Goal: Task Accomplishment & Management: Use online tool/utility

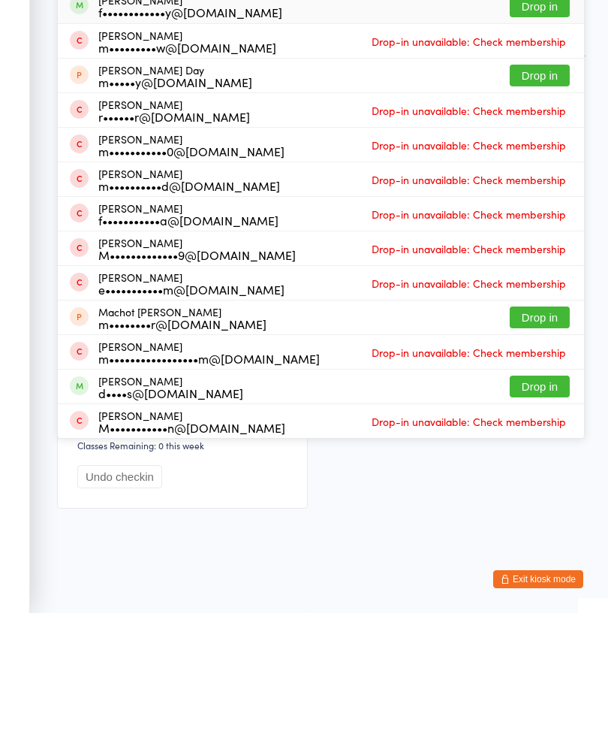
type input "[PERSON_NAME] mac"
click at [540, 116] on button "Drop in" at bounding box center [540, 127] width 60 height 22
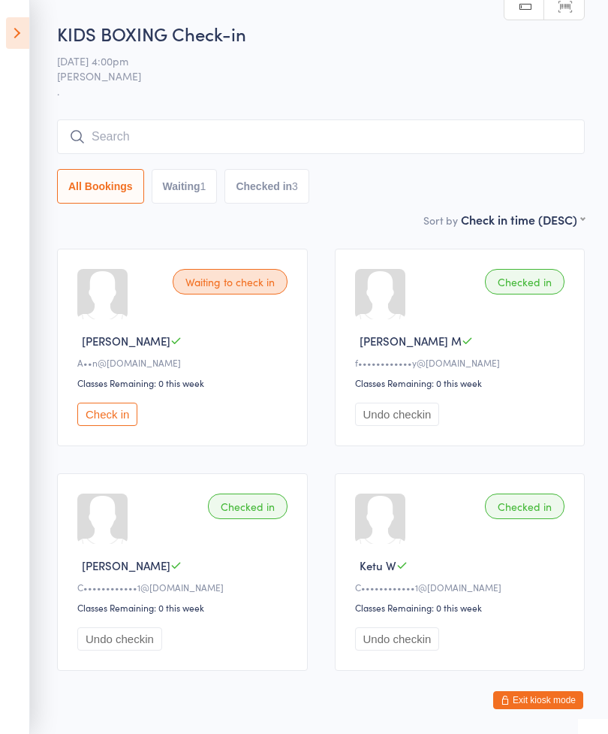
click at [182, 189] on button "Waiting 1" at bounding box center [185, 186] width 66 height 35
select select "0"
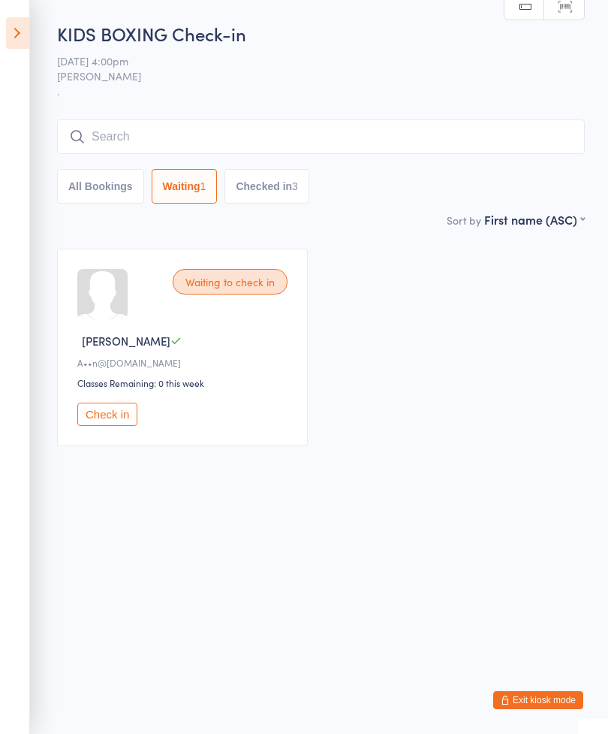
click at [20, 33] on icon at bounding box center [17, 33] width 23 height 32
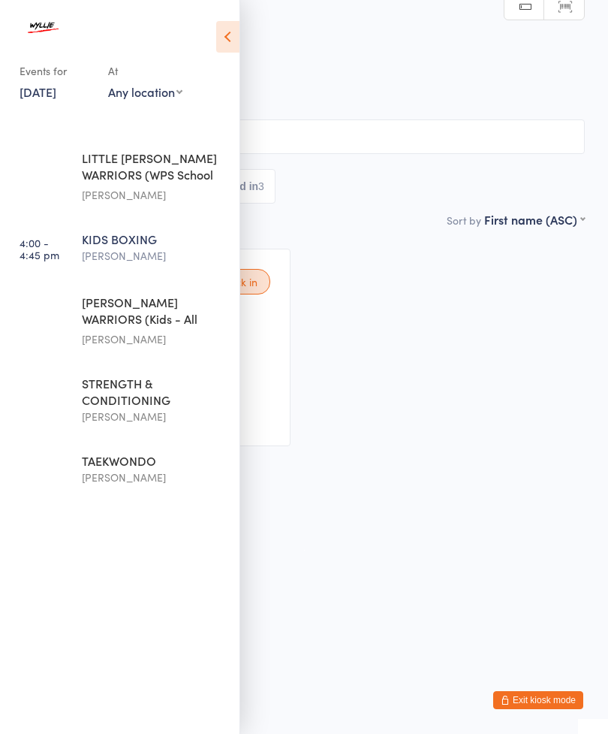
click at [113, 332] on div "[PERSON_NAME]" at bounding box center [154, 338] width 145 height 17
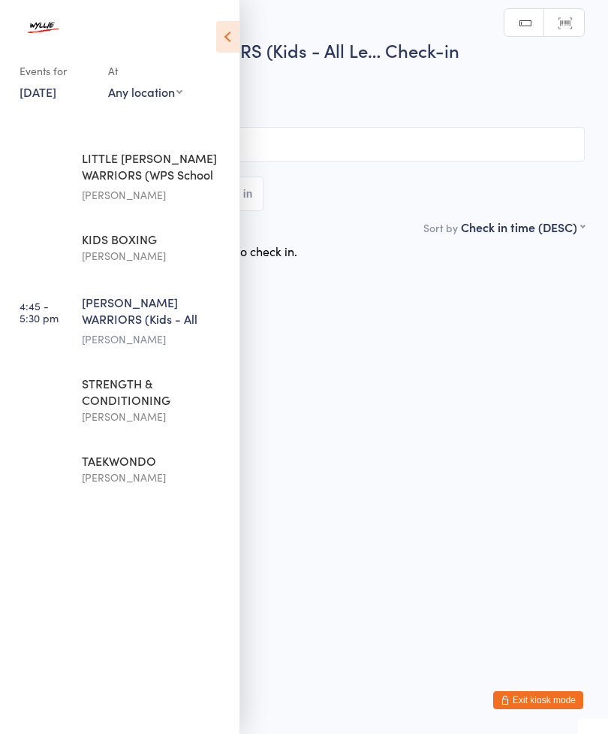
click at [326, 430] on html "You have now entered Kiosk Mode. Members will be able to check themselves in us…" at bounding box center [304, 367] width 608 height 734
click at [330, 152] on input "search" at bounding box center [304, 144] width 562 height 35
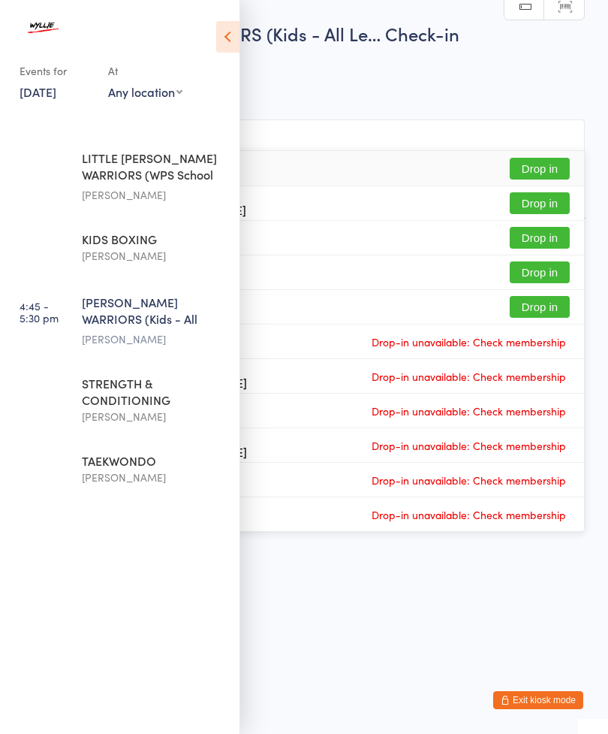
type input "[PERSON_NAME]"
click at [231, 44] on icon at bounding box center [227, 37] width 23 height 32
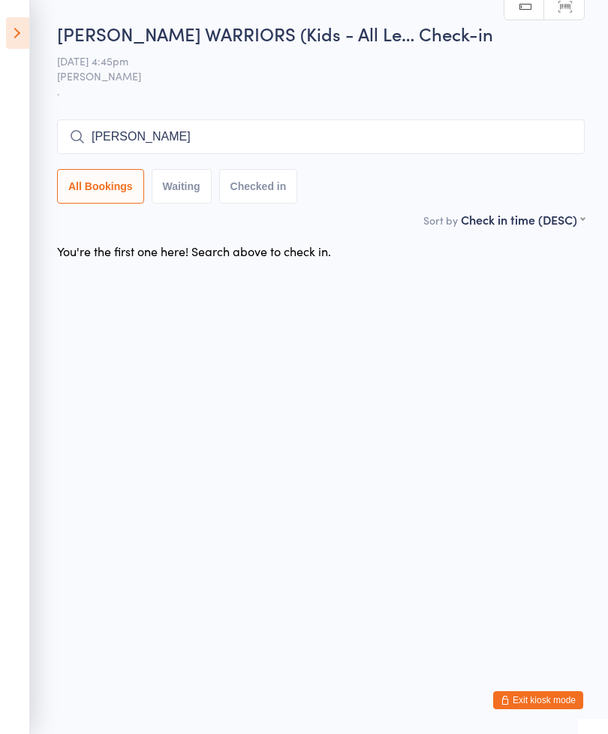
click at [161, 134] on input "[PERSON_NAME]" at bounding box center [321, 136] width 528 height 35
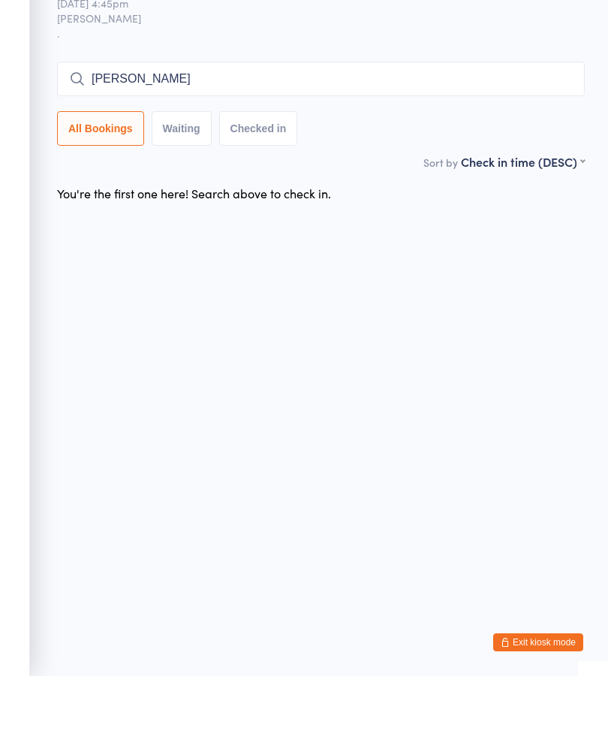
click at [164, 119] on input "[PERSON_NAME]" at bounding box center [321, 136] width 528 height 35
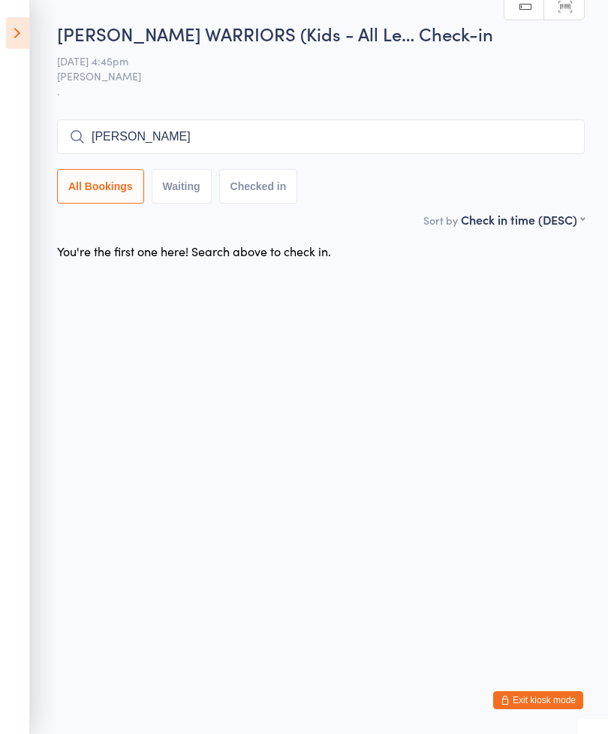
click at [185, 189] on button "Waiting" at bounding box center [182, 186] width 60 height 35
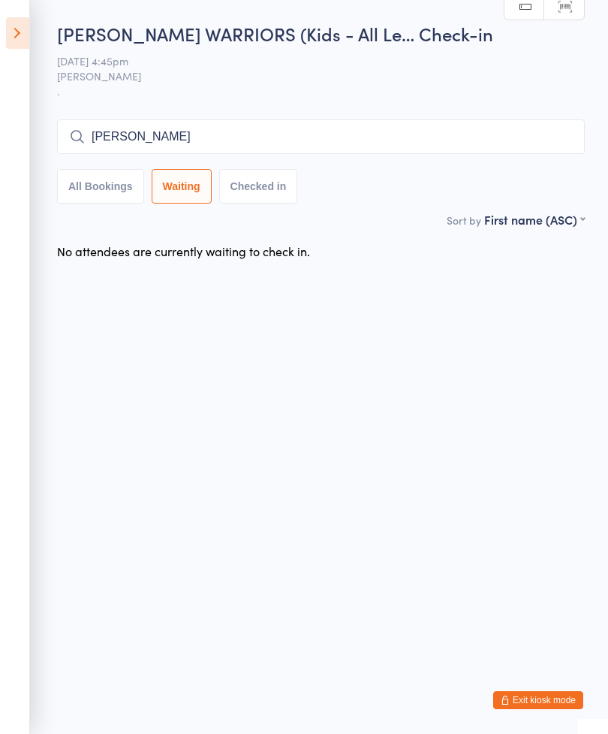
click at [265, 199] on button "Checked in" at bounding box center [258, 186] width 79 height 35
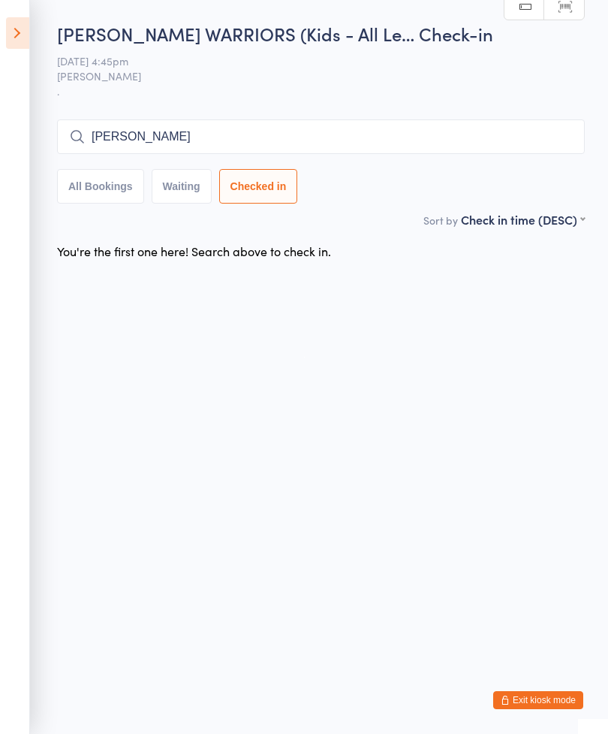
click at [82, 188] on button "All Bookings" at bounding box center [100, 186] width 87 height 35
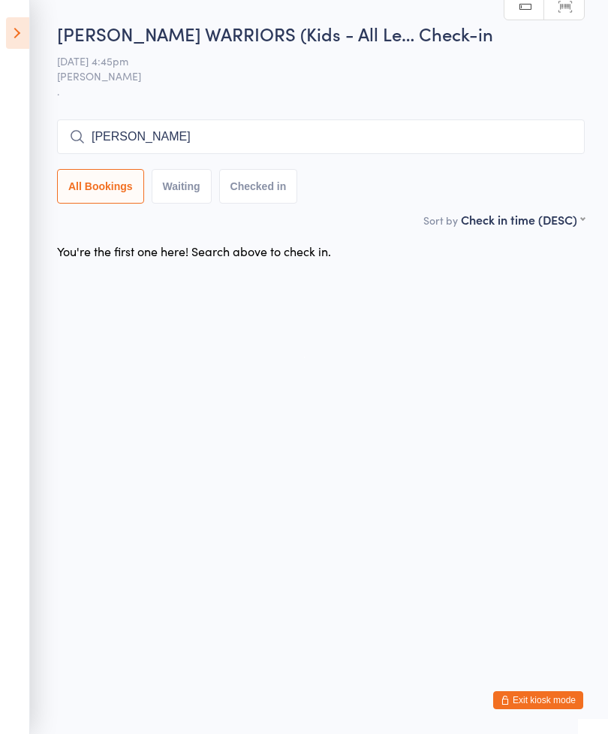
click at [177, 184] on button "Waiting" at bounding box center [182, 186] width 60 height 35
select select "0"
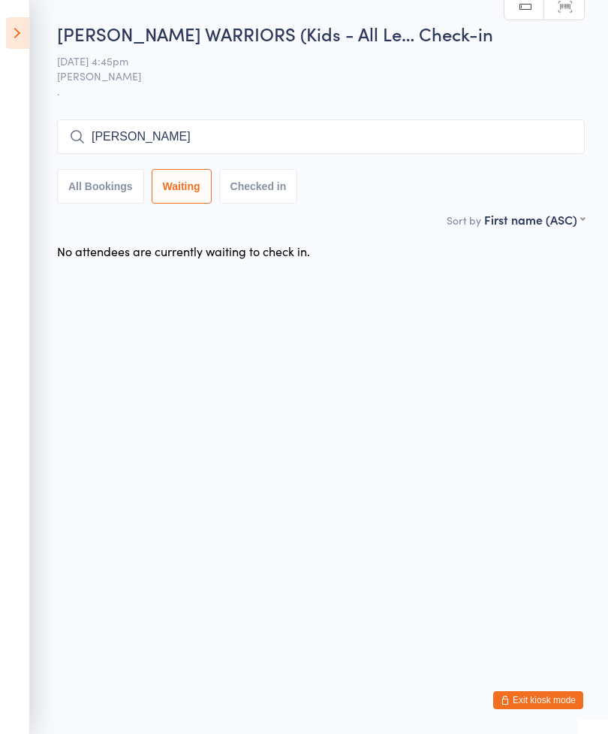
click at [141, 133] on input "[PERSON_NAME]" at bounding box center [321, 136] width 528 height 35
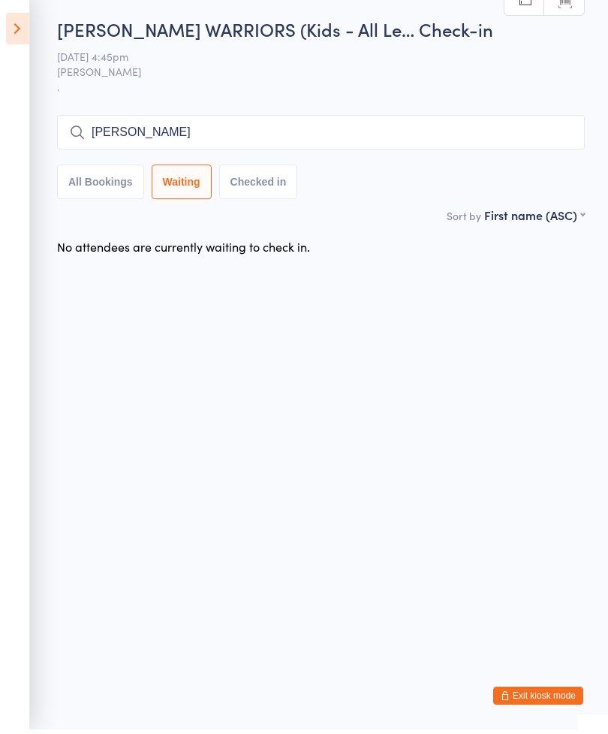
click at [11, 17] on icon at bounding box center [17, 33] width 23 height 32
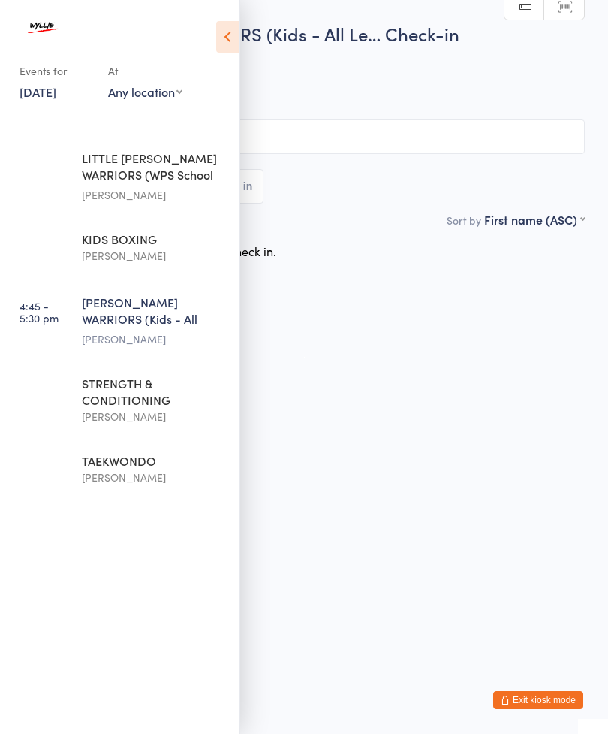
click at [94, 254] on div "[PERSON_NAME]" at bounding box center [154, 255] width 145 height 17
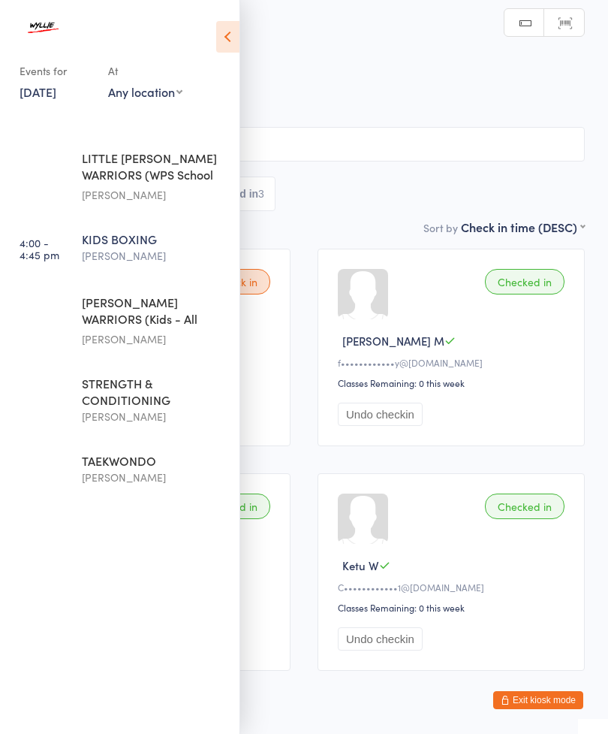
click at [234, 39] on icon at bounding box center [227, 37] width 23 height 32
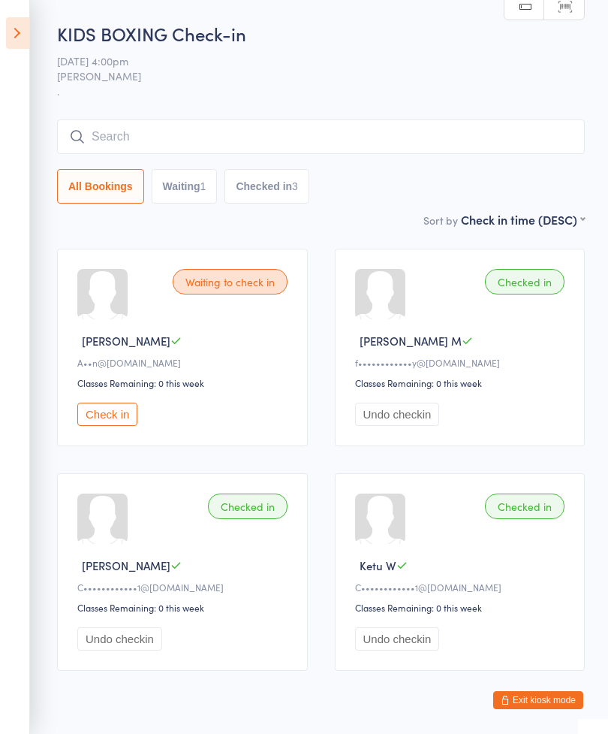
click at [517, 149] on input "search" at bounding box center [321, 136] width 528 height 35
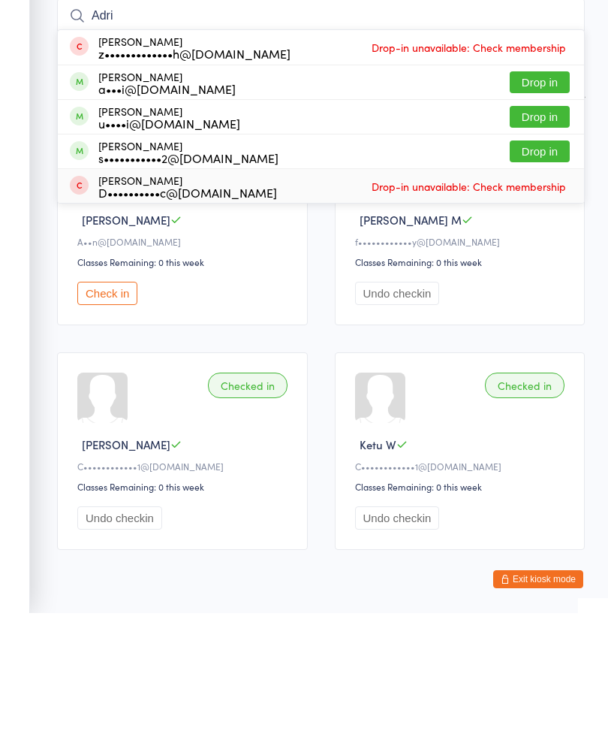
type input "Adri"
click at [301, 290] on div "[PERSON_NAME] D••••••••••c@[DOMAIN_NAME] Drop-in unavailable: Check membership" at bounding box center [321, 307] width 526 height 34
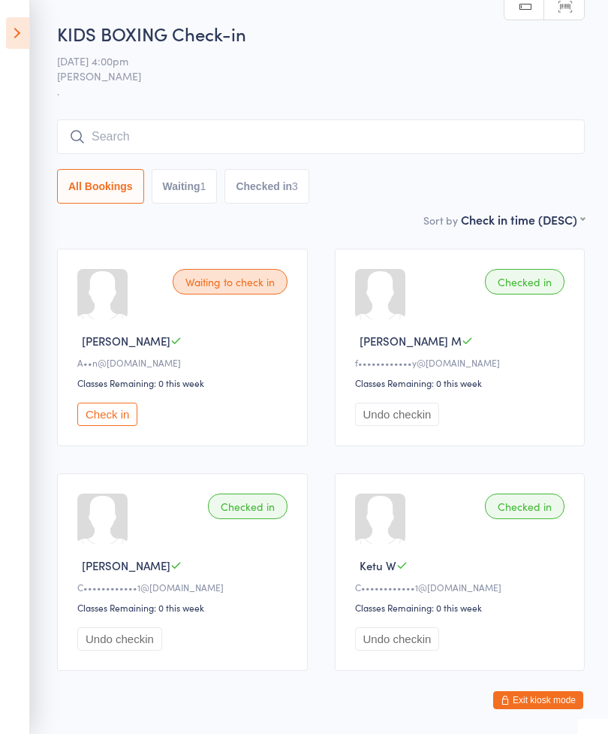
click at [182, 182] on button "Waiting 1" at bounding box center [185, 186] width 66 height 35
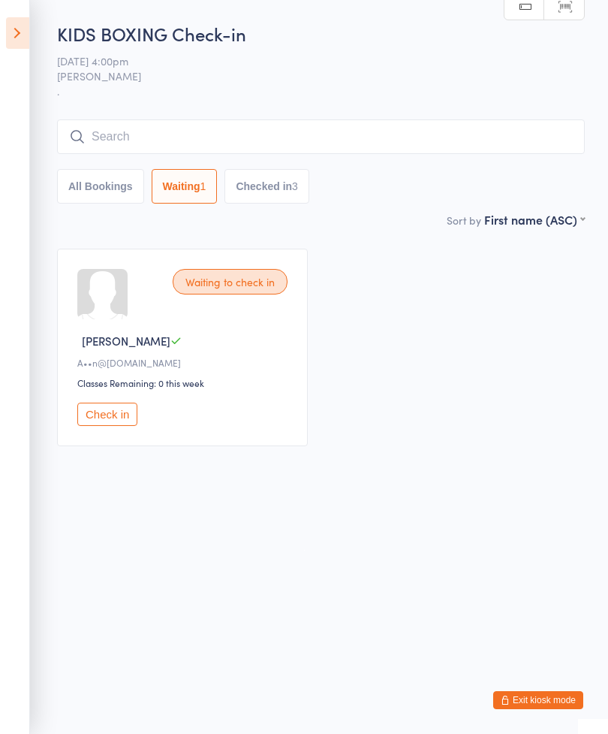
click at [255, 190] on button "Checked in 3" at bounding box center [266, 186] width 85 height 35
select select "5"
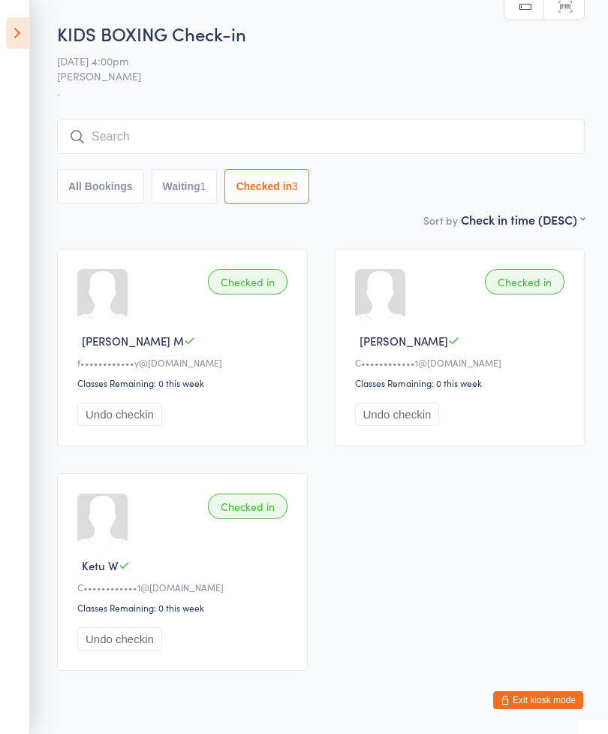
click at [86, 186] on button "All Bookings" at bounding box center [100, 186] width 87 height 35
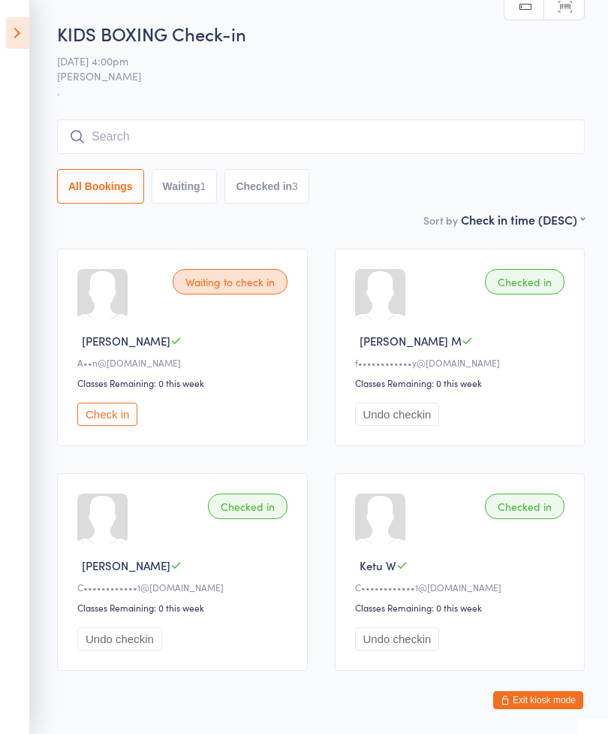
click at [216, 126] on input "search" at bounding box center [321, 136] width 528 height 35
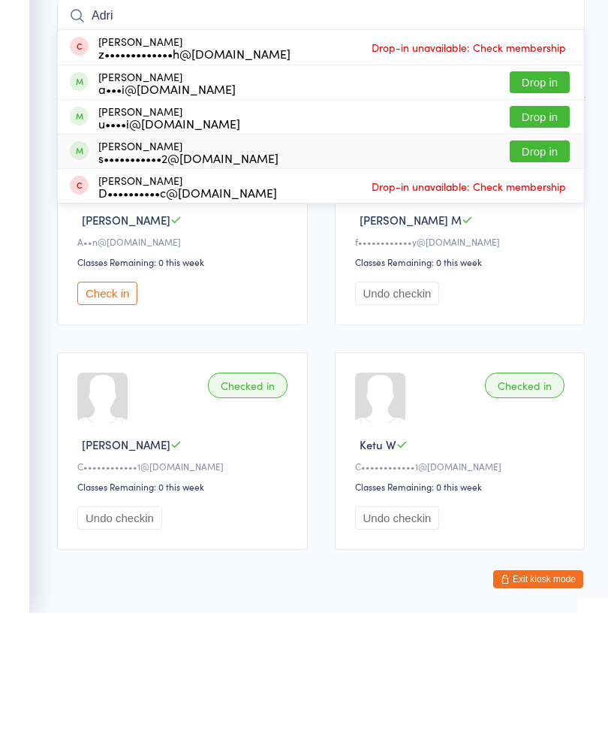
type input "Adri"
click at [284, 255] on div "[PERSON_NAME] s•••••••••••2@[DOMAIN_NAME] Drop in" at bounding box center [321, 272] width 526 height 34
